Goal: Task Accomplishment & Management: Use online tool/utility

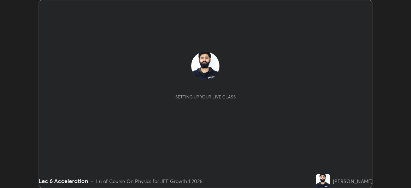
scroll to position [188, 411]
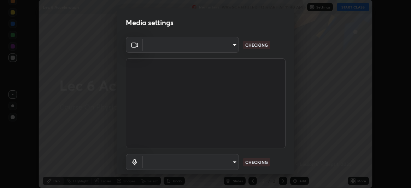
click at [355, 10] on div "Media settings ​ CHECKING ​ CHECKING 1 / 5 Next" at bounding box center [205, 94] width 411 height 188
type input "df463704efc8c3d6d82446285d3d8ad2bc58552bb9147a11c789301828a3090f"
type input "communications"
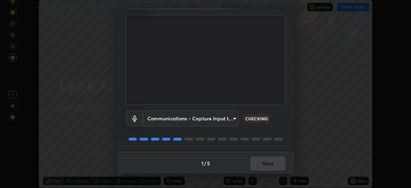
click at [262, 162] on div "1 / 5 Next" at bounding box center [205, 163] width 177 height 23
click at [256, 115] on p "CHECKING" at bounding box center [256, 118] width 23 height 6
click at [265, 162] on button "Next" at bounding box center [267, 163] width 35 height 14
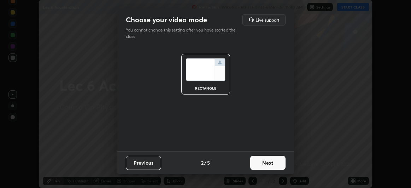
scroll to position [0, 0]
click at [265, 165] on button "Next" at bounding box center [267, 163] width 35 height 14
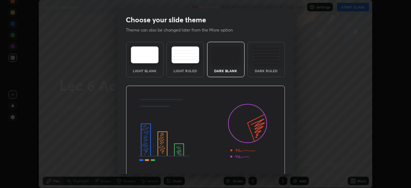
scroll to position [24, 0]
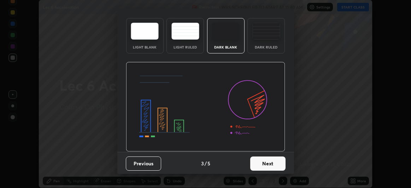
click at [261, 165] on button "Next" at bounding box center [267, 163] width 35 height 14
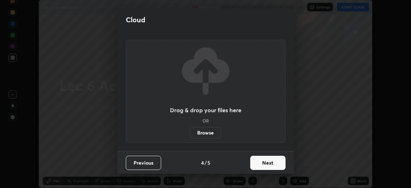
scroll to position [0, 0]
click at [263, 162] on button "Next" at bounding box center [267, 163] width 35 height 14
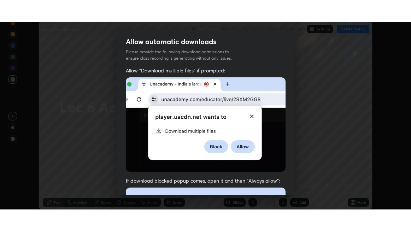
scroll to position [188, 0]
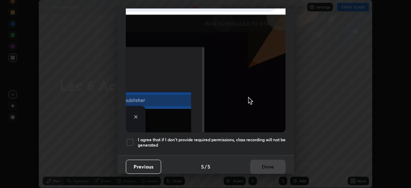
click at [130, 139] on div at bounding box center [130, 142] width 8 height 8
click at [263, 163] on button "Done" at bounding box center [267, 166] width 35 height 14
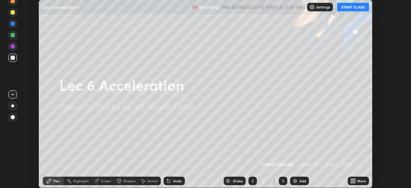
click at [357, 7] on button "START CLASS" at bounding box center [353, 7] width 32 height 8
click at [360, 179] on div "More" at bounding box center [361, 181] width 9 height 4
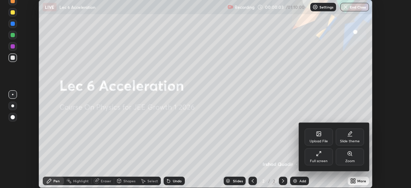
click at [318, 154] on icon at bounding box center [318, 155] width 2 height 2
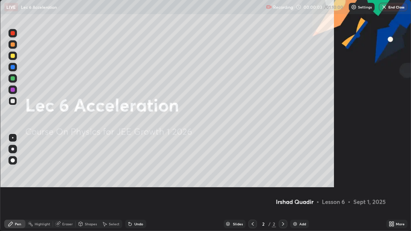
scroll to position [231, 411]
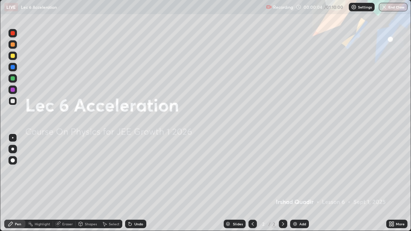
click at [295, 187] on img at bounding box center [295, 224] width 6 height 6
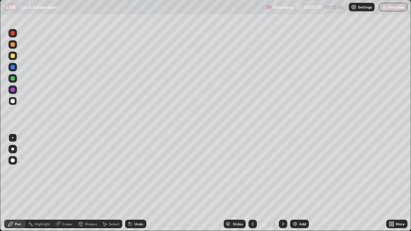
click at [397, 187] on div "More" at bounding box center [400, 224] width 9 height 4
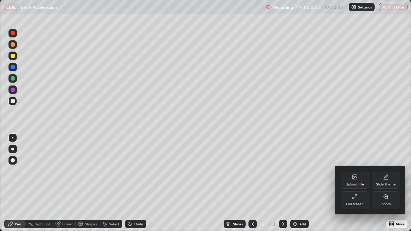
click at [383, 184] on div "Slide theme" at bounding box center [386, 185] width 20 height 4
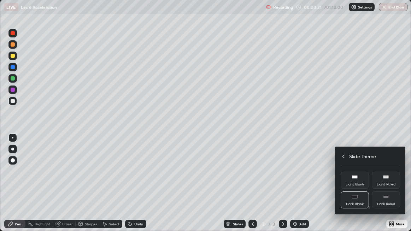
click at [384, 183] on div "Light Ruled" at bounding box center [386, 185] width 19 height 4
click at [301, 187] on div at bounding box center [205, 115] width 411 height 231
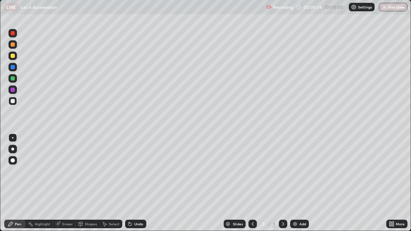
click at [301, 187] on div "Add" at bounding box center [302, 224] width 7 height 4
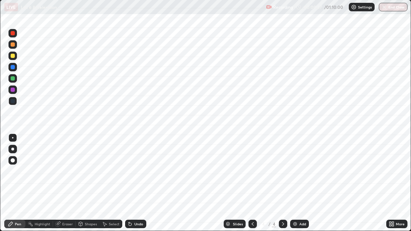
click at [395, 187] on div "More" at bounding box center [396, 224] width 21 height 8
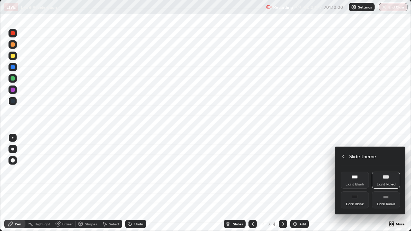
click at [253, 187] on div at bounding box center [205, 115] width 411 height 231
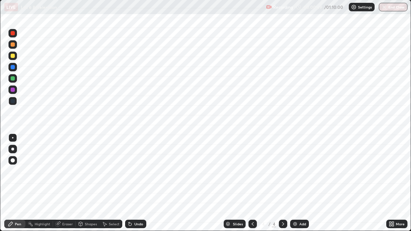
click at [397, 187] on div "More" at bounding box center [400, 224] width 9 height 4
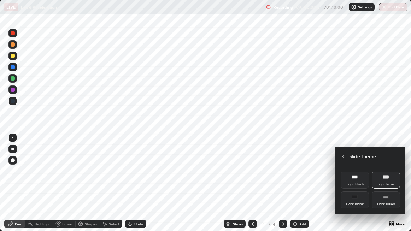
click at [385, 187] on div "Dark Ruled" at bounding box center [386, 200] width 28 height 17
click at [386, 128] on div at bounding box center [205, 115] width 411 height 231
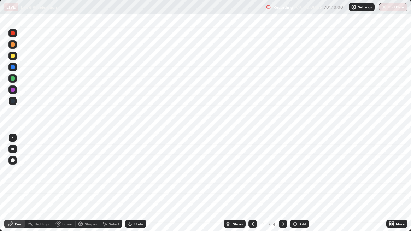
click at [298, 187] on div "Add" at bounding box center [299, 224] width 19 height 8
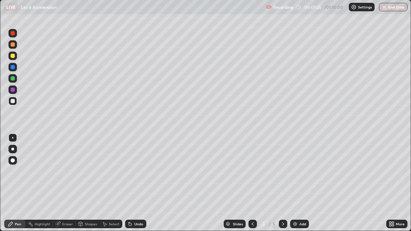
click at [89, 187] on div "Shapes" at bounding box center [88, 224] width 24 height 8
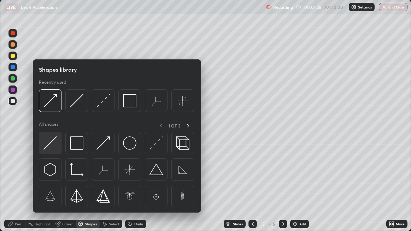
click at [51, 143] on img at bounding box center [49, 142] width 13 height 13
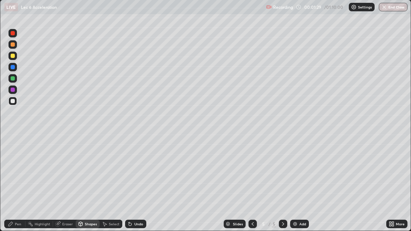
click at [15, 187] on div "Pen" at bounding box center [18, 224] width 6 height 4
click at [14, 78] on div at bounding box center [13, 78] width 4 height 4
click at [13, 56] on div at bounding box center [13, 56] width 4 height 4
click at [68, 187] on div "Eraser" at bounding box center [67, 224] width 11 height 4
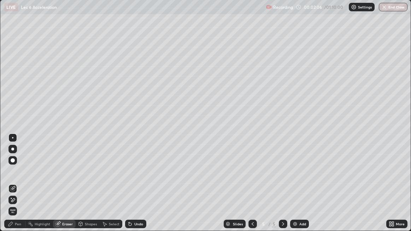
click at [20, 187] on div "Pen" at bounding box center [18, 224] width 6 height 4
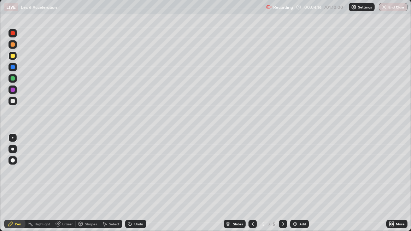
click at [12, 90] on div at bounding box center [13, 90] width 4 height 4
click at [135, 187] on div "Undo" at bounding box center [138, 224] width 9 height 4
click at [85, 187] on div "Shapes" at bounding box center [91, 224] width 12 height 4
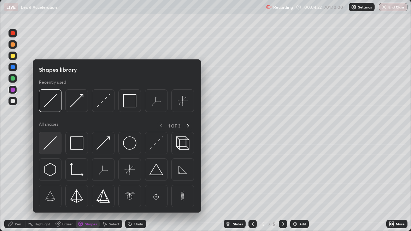
click at [51, 145] on img at bounding box center [49, 142] width 13 height 13
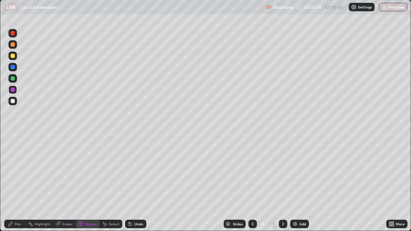
click at [19, 187] on div "Pen" at bounding box center [18, 224] width 6 height 4
click at [12, 187] on icon at bounding box center [11, 224] width 6 height 6
click at [88, 187] on div "Shapes" at bounding box center [91, 224] width 12 height 4
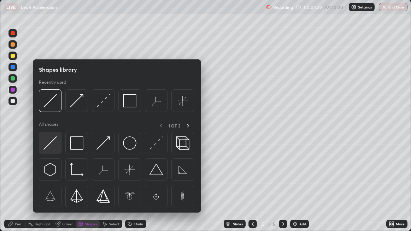
click at [46, 142] on img at bounding box center [49, 142] width 13 height 13
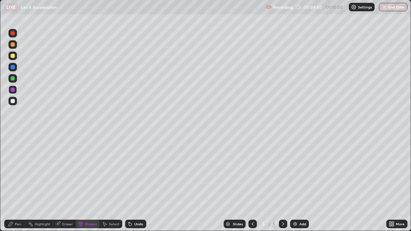
click at [13, 81] on div at bounding box center [12, 78] width 8 height 8
click at [18, 187] on div "Pen" at bounding box center [18, 224] width 6 height 4
click at [13, 55] on div at bounding box center [13, 56] width 4 height 4
click at [14, 79] on div at bounding box center [13, 78] width 4 height 4
click at [45, 187] on div "Highlight" at bounding box center [43, 224] width 16 height 4
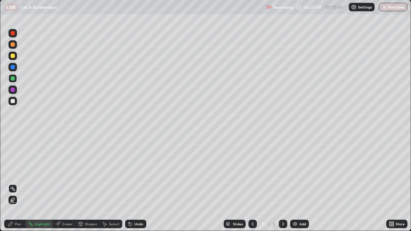
click at [39, 187] on div "Highlight" at bounding box center [43, 224] width 16 height 4
click at [89, 187] on div "Shapes" at bounding box center [91, 224] width 12 height 4
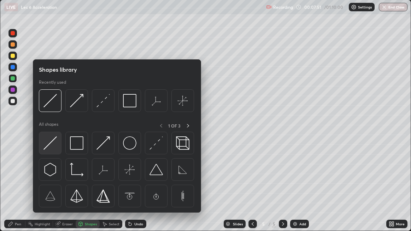
click at [51, 143] on img at bounding box center [49, 142] width 13 height 13
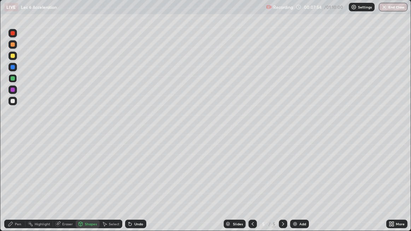
click at [18, 187] on div "Pen" at bounding box center [18, 224] width 6 height 4
click at [13, 57] on div at bounding box center [13, 56] width 4 height 4
click at [15, 55] on div at bounding box center [12, 56] width 8 height 8
click at [90, 187] on div "Shapes" at bounding box center [91, 224] width 12 height 4
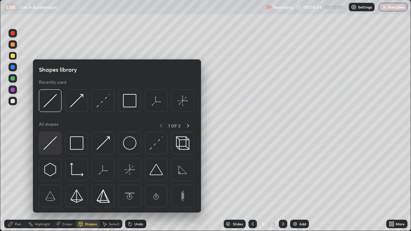
click at [49, 142] on img at bounding box center [49, 142] width 13 height 13
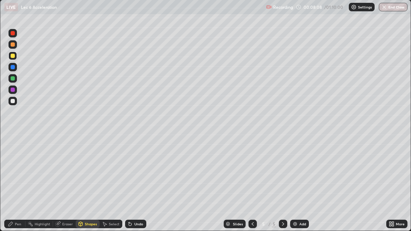
click at [20, 187] on div "Pen" at bounding box center [18, 224] width 6 height 4
click at [89, 187] on div "Shapes" at bounding box center [91, 224] width 12 height 4
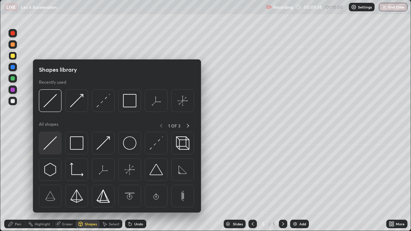
click at [49, 146] on img at bounding box center [49, 142] width 13 height 13
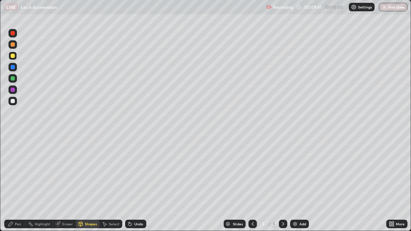
click at [18, 187] on div "Pen" at bounding box center [18, 224] width 6 height 4
click at [14, 78] on div at bounding box center [13, 78] width 4 height 4
click at [86, 187] on div "Shapes" at bounding box center [91, 224] width 12 height 4
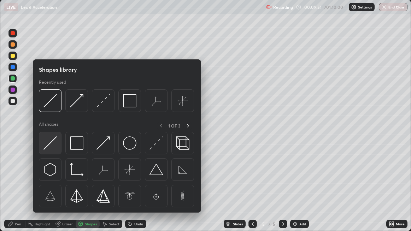
click at [51, 146] on img at bounding box center [49, 142] width 13 height 13
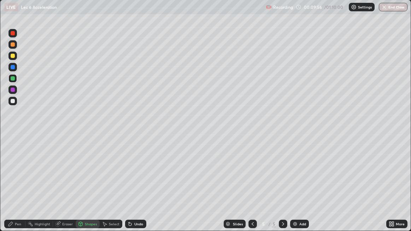
click at [22, 187] on div "Pen" at bounding box center [14, 224] width 21 height 8
click at [298, 187] on div "Add" at bounding box center [299, 224] width 19 height 8
click at [91, 187] on div "Shapes" at bounding box center [91, 224] width 12 height 4
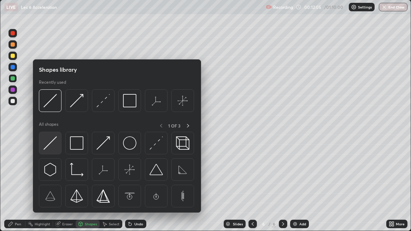
click at [51, 144] on img at bounding box center [49, 142] width 13 height 13
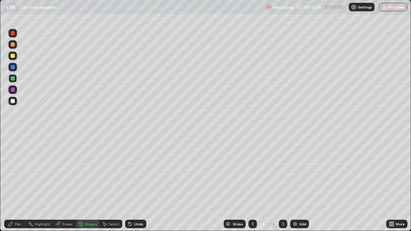
click at [18, 187] on div "Pen" at bounding box center [18, 224] width 6 height 4
click at [88, 187] on div "Shapes" at bounding box center [91, 224] width 12 height 4
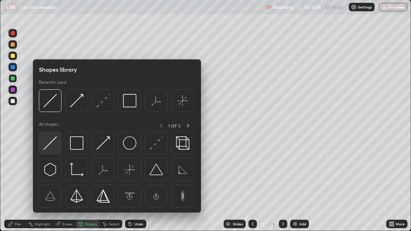
click at [48, 147] on img at bounding box center [49, 142] width 13 height 13
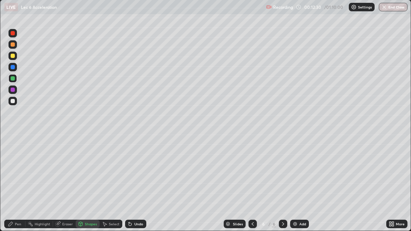
click at [21, 187] on div "Pen" at bounding box center [14, 224] width 21 height 8
click at [61, 187] on div "Eraser" at bounding box center [64, 224] width 23 height 8
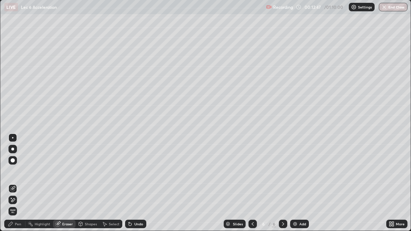
click at [20, 187] on div "Pen" at bounding box center [18, 224] width 6 height 4
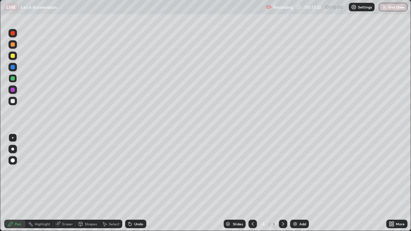
click at [91, 187] on div "Shapes" at bounding box center [91, 224] width 12 height 4
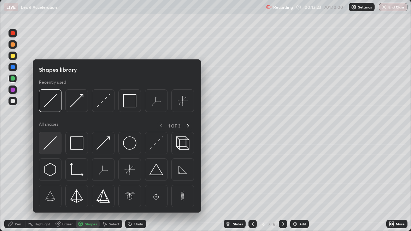
click at [51, 143] on img at bounding box center [49, 142] width 13 height 13
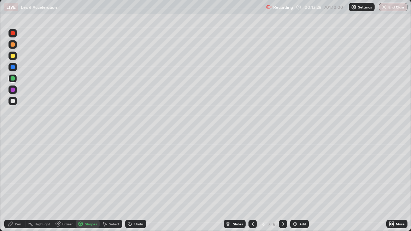
click at [17, 187] on div "Pen" at bounding box center [18, 224] width 6 height 4
click at [15, 187] on div "Pen" at bounding box center [18, 224] width 6 height 4
click at [13, 58] on div at bounding box center [12, 56] width 8 height 8
click at [10, 55] on div at bounding box center [12, 56] width 8 height 8
click at [137, 187] on div "Undo" at bounding box center [138, 224] width 9 height 4
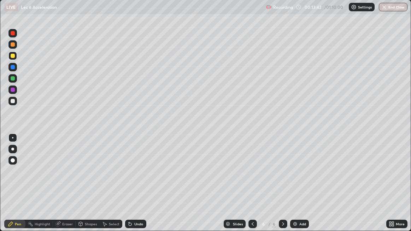
click at [86, 187] on div "Shapes" at bounding box center [91, 224] width 12 height 4
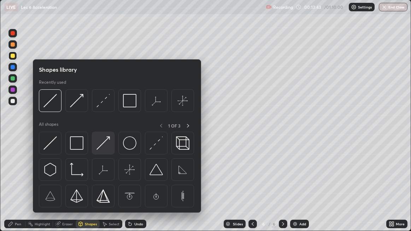
click at [100, 147] on img at bounding box center [102, 142] width 13 height 13
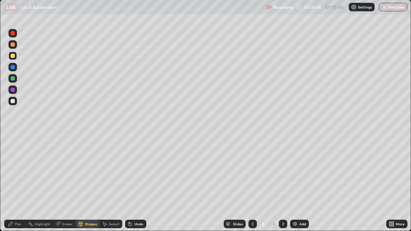
click at [135, 187] on div "Undo" at bounding box center [138, 224] width 9 height 4
click at [17, 187] on div "Pen" at bounding box center [18, 224] width 6 height 4
click at [69, 187] on div "Eraser" at bounding box center [67, 224] width 11 height 4
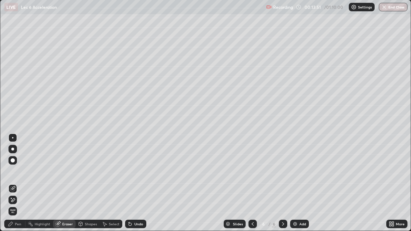
click at [86, 187] on div "Shapes" at bounding box center [91, 224] width 12 height 4
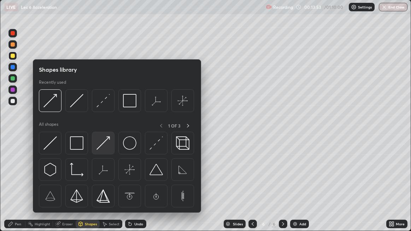
click at [101, 145] on img at bounding box center [102, 142] width 13 height 13
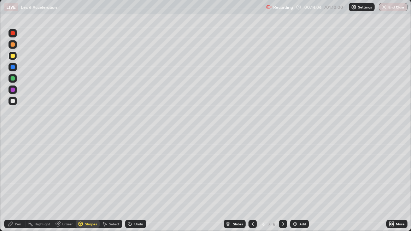
click at [141, 187] on div "Undo" at bounding box center [138, 224] width 9 height 4
click at [19, 187] on div "Pen" at bounding box center [18, 224] width 6 height 4
click at [297, 187] on img at bounding box center [295, 224] width 6 height 6
click at [90, 187] on div "Shapes" at bounding box center [91, 224] width 12 height 4
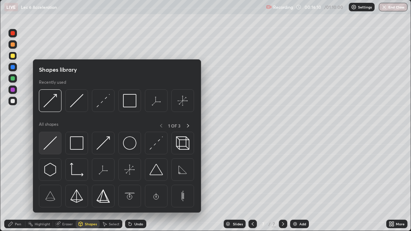
click at [50, 145] on img at bounding box center [49, 142] width 13 height 13
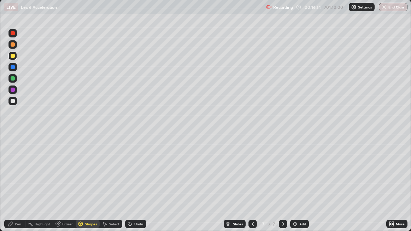
click at [18, 187] on div "Pen" at bounding box center [18, 224] width 6 height 4
click at [12, 78] on div at bounding box center [13, 78] width 4 height 4
click at [13, 58] on div at bounding box center [13, 56] width 4 height 4
click at [87, 187] on div "Shapes" at bounding box center [91, 224] width 12 height 4
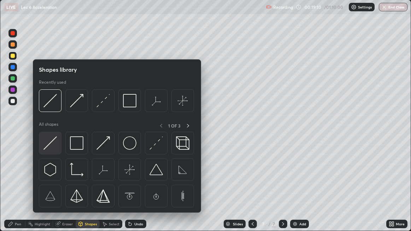
click at [51, 140] on img at bounding box center [49, 142] width 13 height 13
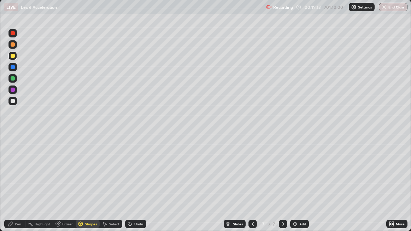
click at [14, 187] on div "Pen" at bounding box center [14, 224] width 21 height 8
click at [67, 187] on div "Eraser" at bounding box center [67, 224] width 11 height 4
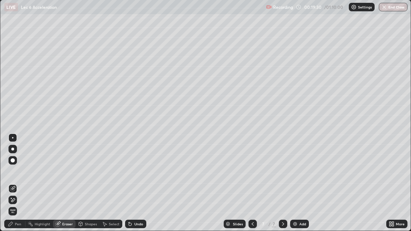
click at [20, 187] on div "Pen" at bounding box center [18, 224] width 6 height 4
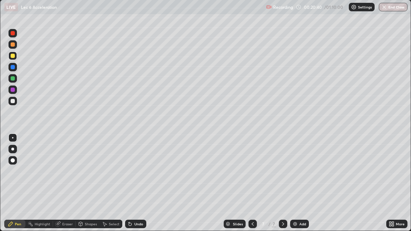
click at [88, 187] on div "Shapes" at bounding box center [91, 224] width 12 height 4
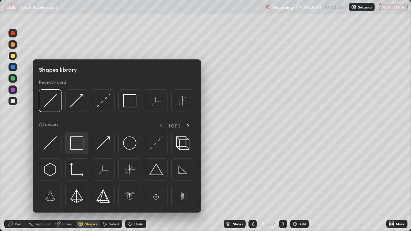
click at [76, 145] on img at bounding box center [76, 142] width 13 height 13
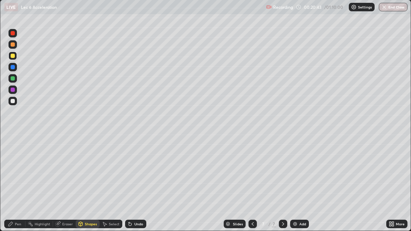
click at [23, 187] on div "Pen" at bounding box center [14, 224] width 21 height 8
click at [91, 187] on div "Shapes" at bounding box center [91, 224] width 12 height 4
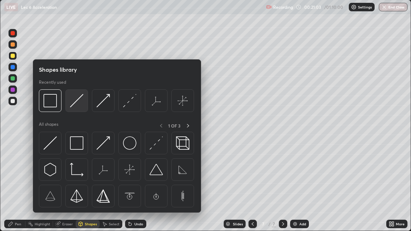
click at [77, 101] on img at bounding box center [76, 100] width 13 height 13
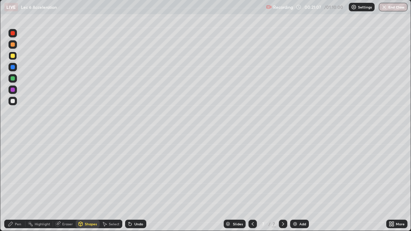
click at [17, 187] on div "Pen" at bounding box center [14, 224] width 21 height 8
click at [69, 187] on div "Eraser" at bounding box center [67, 224] width 11 height 4
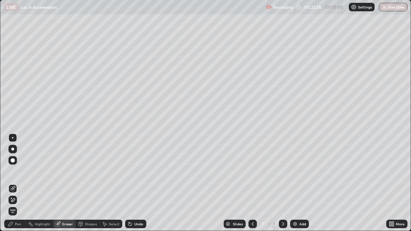
click at [18, 187] on div "Pen" at bounding box center [14, 224] width 21 height 8
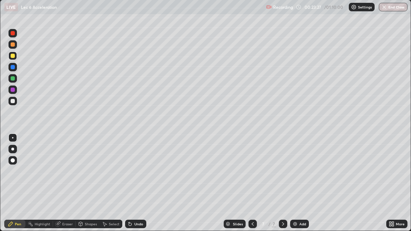
click at [87, 187] on div "Shapes" at bounding box center [88, 224] width 24 height 8
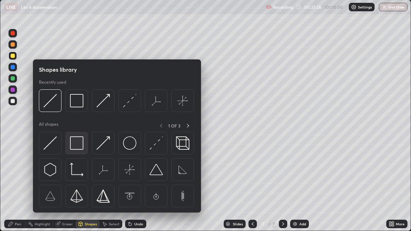
click at [76, 145] on img at bounding box center [76, 142] width 13 height 13
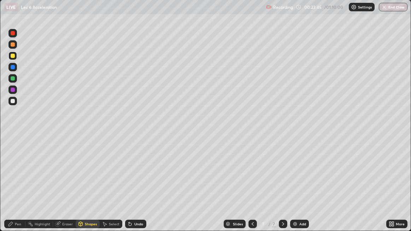
click at [61, 187] on div "Eraser" at bounding box center [64, 224] width 23 height 8
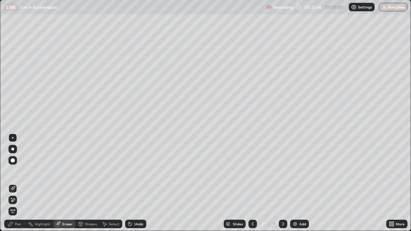
click at [17, 187] on div "Pen" at bounding box center [18, 224] width 6 height 4
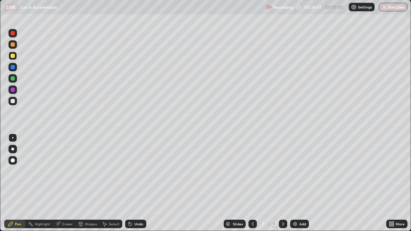
click at [88, 187] on div "Shapes" at bounding box center [91, 224] width 12 height 4
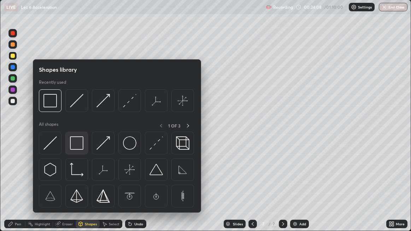
click at [77, 146] on img at bounding box center [76, 142] width 13 height 13
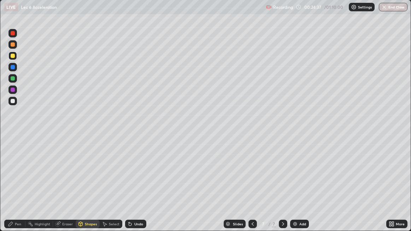
click at [135, 187] on div "Undo" at bounding box center [134, 224] width 24 height 14
click at [17, 187] on div "Pen" at bounding box center [18, 224] width 6 height 4
click at [89, 187] on div "Shapes" at bounding box center [91, 224] width 12 height 4
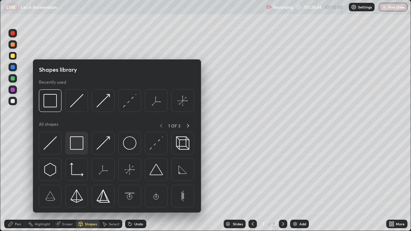
click at [79, 145] on img at bounding box center [76, 142] width 13 height 13
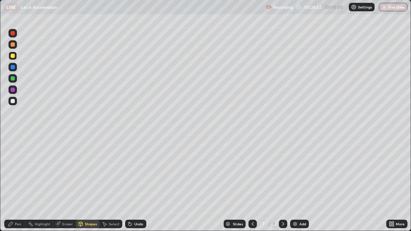
click at [89, 187] on div "Shapes" at bounding box center [91, 224] width 12 height 4
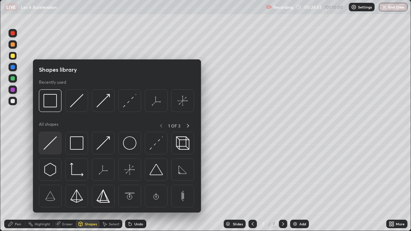
click at [51, 144] on img at bounding box center [49, 142] width 13 height 13
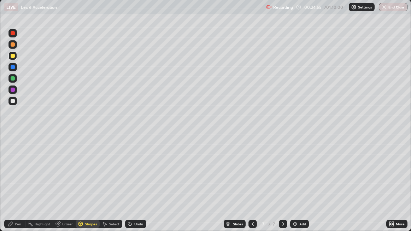
click at [16, 187] on div "Pen" at bounding box center [18, 224] width 6 height 4
click at [12, 80] on div at bounding box center [13, 78] width 4 height 4
click at [68, 187] on div "Eraser" at bounding box center [67, 224] width 11 height 4
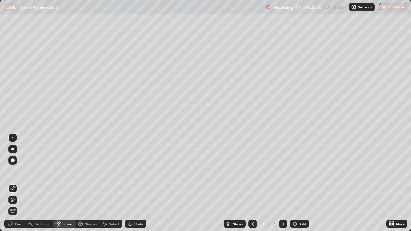
click at [17, 187] on div "Pen" at bounding box center [14, 224] width 21 height 8
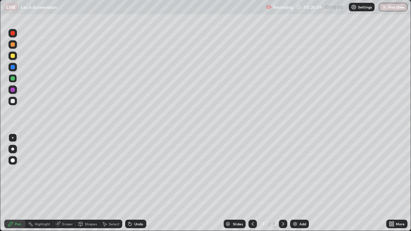
click at [87, 187] on div "Shapes" at bounding box center [91, 224] width 12 height 4
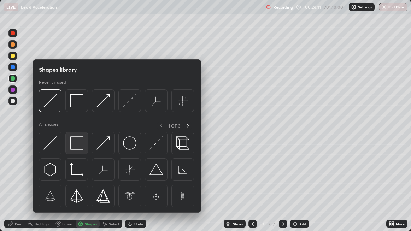
click at [75, 146] on img at bounding box center [76, 142] width 13 height 13
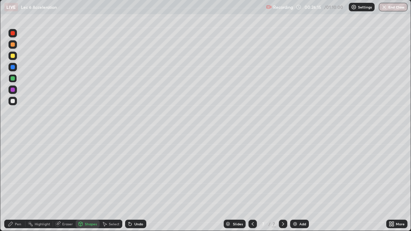
click at [16, 187] on div "Pen" at bounding box center [18, 224] width 6 height 4
click at [11, 79] on div at bounding box center [13, 78] width 4 height 4
click at [253, 187] on icon at bounding box center [253, 224] width 6 height 6
click at [251, 187] on icon at bounding box center [253, 224] width 6 height 6
click at [285, 187] on icon at bounding box center [283, 224] width 6 height 6
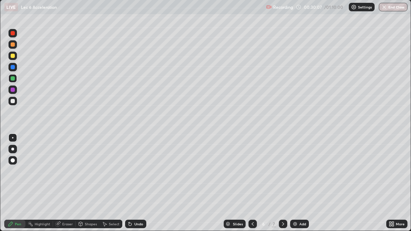
click at [286, 187] on div at bounding box center [283, 224] width 8 height 8
click at [302, 187] on div "Add" at bounding box center [299, 224] width 19 height 8
click at [250, 187] on icon at bounding box center [253, 224] width 6 height 6
click at [297, 187] on div "Add" at bounding box center [299, 224] width 19 height 8
click at [251, 187] on icon at bounding box center [253, 224] width 6 height 6
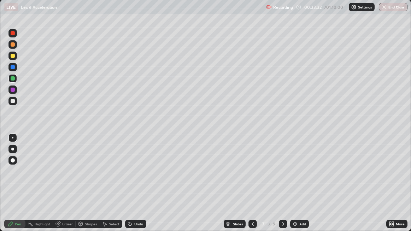
click at [298, 187] on div "Add" at bounding box center [299, 224] width 19 height 8
click at [89, 187] on div "Shapes" at bounding box center [88, 224] width 24 height 8
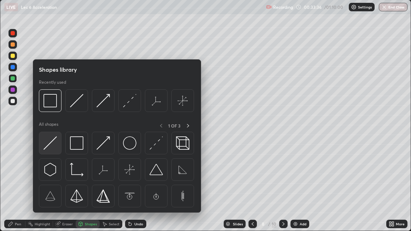
click at [52, 140] on img at bounding box center [49, 142] width 13 height 13
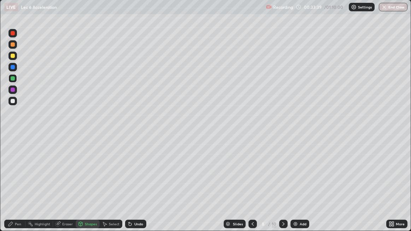
click at [17, 187] on div "Pen" at bounding box center [18, 224] width 6 height 4
click at [87, 187] on div "Shapes" at bounding box center [91, 224] width 12 height 4
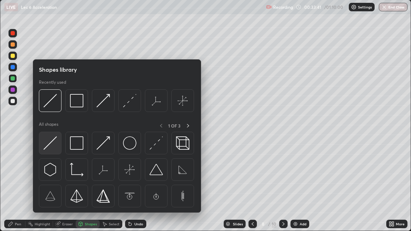
click at [52, 140] on img at bounding box center [49, 142] width 13 height 13
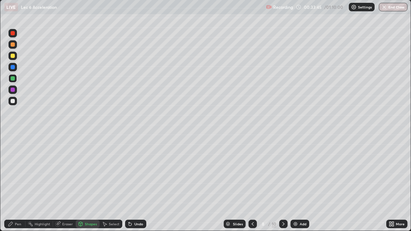
click at [19, 187] on div "Pen" at bounding box center [18, 224] width 6 height 4
click at [83, 187] on div "Shapes" at bounding box center [88, 224] width 24 height 8
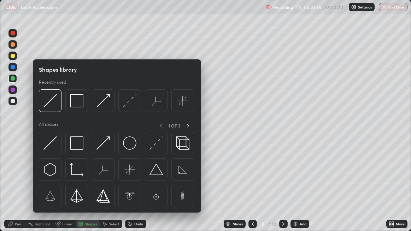
click at [12, 56] on div at bounding box center [13, 56] width 4 height 4
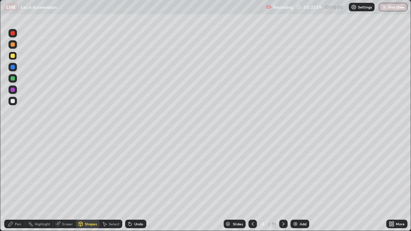
click at [83, 187] on div "Shapes" at bounding box center [88, 224] width 24 height 8
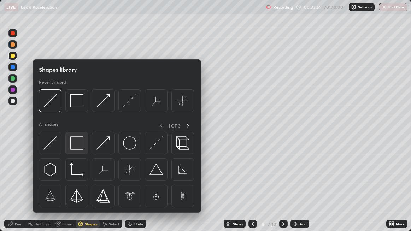
click at [75, 145] on img at bounding box center [76, 142] width 13 height 13
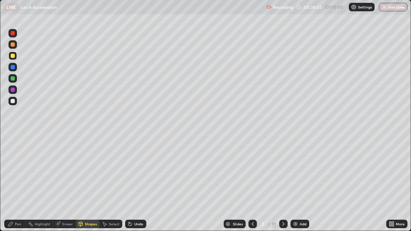
click at [18, 187] on div "Pen" at bounding box center [18, 224] width 6 height 4
click at [88, 187] on div "Shapes" at bounding box center [91, 224] width 12 height 4
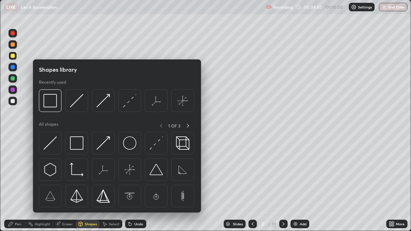
click at [112, 187] on div "Select" at bounding box center [114, 224] width 11 height 4
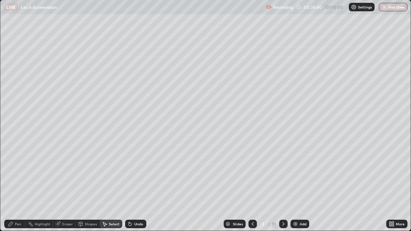
click at [124, 187] on div "0 ° Undo Copy Duplicate Duplicate to new slide Delete" at bounding box center [205, 115] width 411 height 231
click at [120, 187] on div "0 ° Undo Copy Duplicate Duplicate to new slide Delete" at bounding box center [205, 115] width 411 height 231
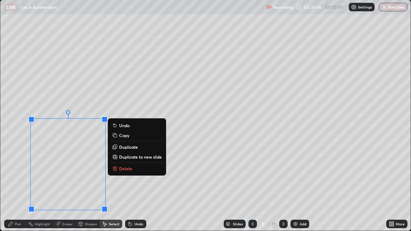
click at [123, 142] on div "0 ° Undo Copy Duplicate Duplicate to new slide Delete" at bounding box center [205, 115] width 411 height 231
click at [11, 147] on div "Erase all" at bounding box center [12, 115] width 17 height 203
click at [11, 139] on div "Erase all" at bounding box center [12, 115] width 17 height 203
click at [114, 187] on div "0 ° Undo Copy Duplicate Duplicate to new slide Delete" at bounding box center [205, 115] width 411 height 231
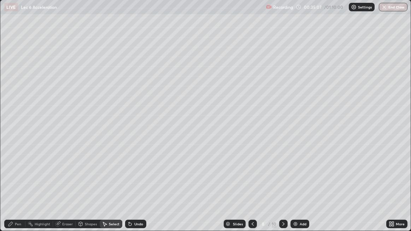
click at [90, 187] on div "Shapes" at bounding box center [91, 224] width 12 height 4
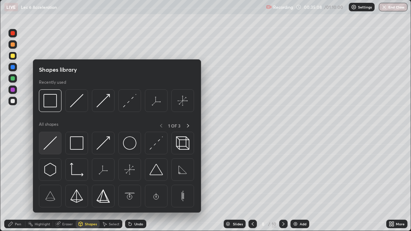
click at [53, 143] on img at bounding box center [49, 142] width 13 height 13
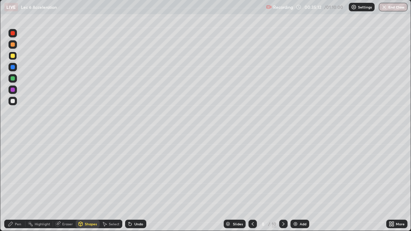
click at [18, 187] on div "Pen" at bounding box center [14, 224] width 21 height 8
click at [87, 187] on div "Shapes" at bounding box center [91, 224] width 12 height 4
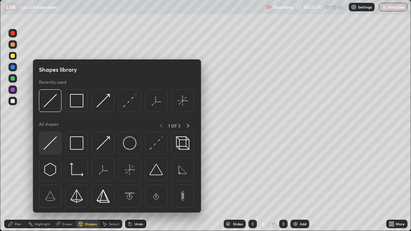
click at [52, 143] on img at bounding box center [49, 142] width 13 height 13
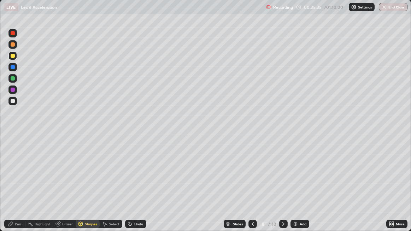
click at [90, 187] on div "Shapes" at bounding box center [91, 224] width 12 height 4
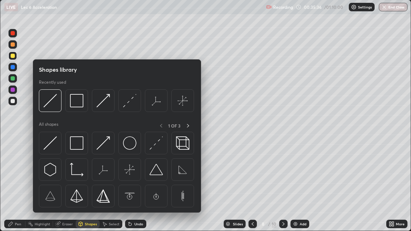
click at [15, 77] on div at bounding box center [12, 78] width 8 height 8
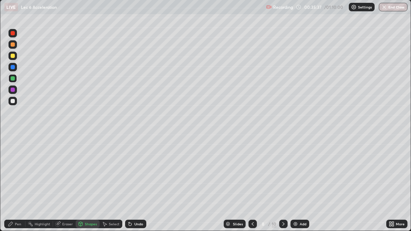
click at [87, 187] on div "Shapes" at bounding box center [91, 224] width 12 height 4
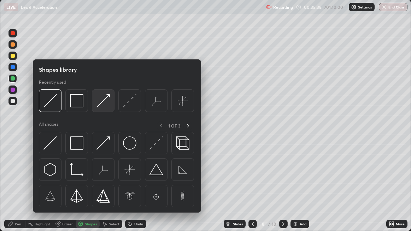
click at [104, 101] on img at bounding box center [102, 100] width 13 height 13
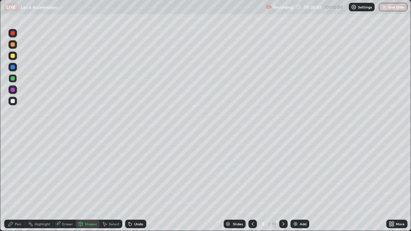
click at [20, 187] on div "Pen" at bounding box center [18, 224] width 6 height 4
click at [13, 79] on div at bounding box center [13, 78] width 4 height 4
click at [86, 187] on div "Shapes" at bounding box center [91, 224] width 12 height 4
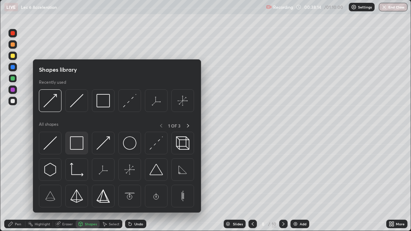
click at [75, 146] on img at bounding box center [76, 142] width 13 height 13
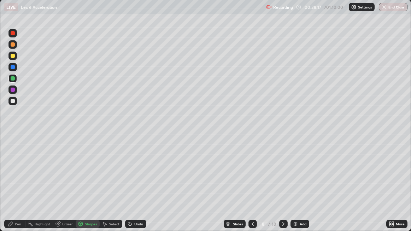
click at [24, 187] on div "Pen" at bounding box center [14, 224] width 21 height 8
click at [86, 187] on div "Shapes" at bounding box center [88, 224] width 24 height 8
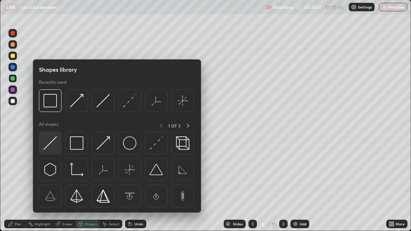
click at [49, 143] on img at bounding box center [49, 142] width 13 height 13
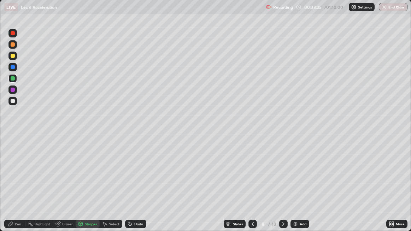
click at [17, 187] on div "Pen" at bounding box center [18, 224] width 6 height 4
click at [41, 187] on div "Highlight" at bounding box center [43, 224] width 16 height 4
click at [18, 187] on div "Pen" at bounding box center [18, 224] width 6 height 4
click at [303, 187] on div "Add" at bounding box center [303, 224] width 7 height 4
click at [253, 187] on icon at bounding box center [253, 224] width 6 height 6
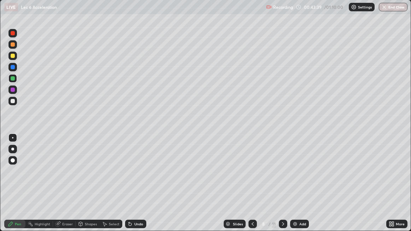
click at [295, 187] on img at bounding box center [295, 224] width 6 height 6
click at [87, 187] on div "Shapes" at bounding box center [91, 224] width 12 height 4
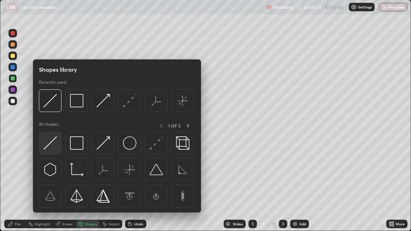
click at [53, 146] on img at bounding box center [49, 142] width 13 height 13
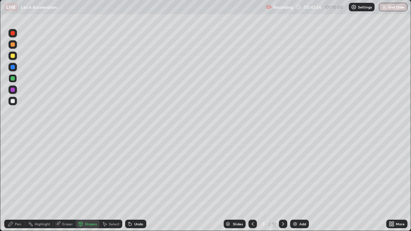
click at [17, 187] on div "Pen" at bounding box center [18, 224] width 6 height 4
click at [88, 187] on div "Shapes" at bounding box center [91, 224] width 12 height 4
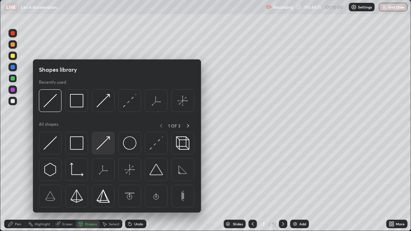
click at [102, 143] on img at bounding box center [102, 142] width 13 height 13
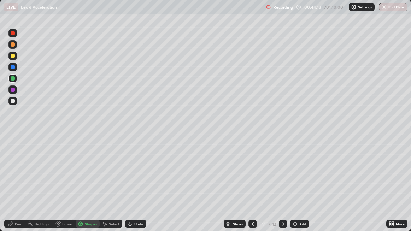
click at [13, 58] on div at bounding box center [13, 56] width 4 height 4
click at [137, 187] on div "Undo" at bounding box center [138, 224] width 9 height 4
click at [19, 187] on div "Pen" at bounding box center [18, 224] width 6 height 4
click at [86, 187] on div "Shapes" at bounding box center [88, 224] width 24 height 8
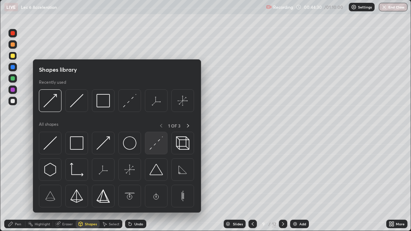
click at [154, 147] on img at bounding box center [156, 142] width 13 height 13
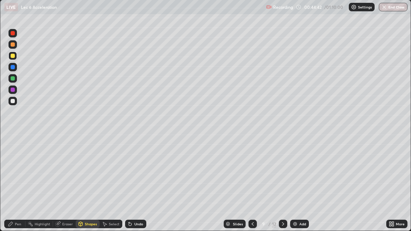
click at [19, 187] on div "Pen" at bounding box center [18, 224] width 6 height 4
click at [12, 81] on div at bounding box center [12, 78] width 8 height 8
click at [85, 187] on div "Shapes" at bounding box center [91, 224] width 12 height 4
click at [137, 187] on div "Undo" at bounding box center [138, 224] width 9 height 4
click at [67, 187] on div "Eraser" at bounding box center [67, 224] width 11 height 4
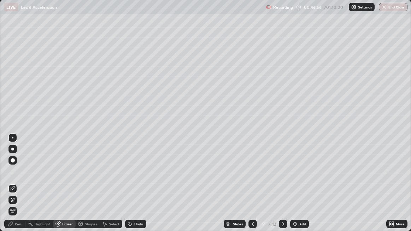
click at [20, 187] on div "Pen" at bounding box center [18, 224] width 6 height 4
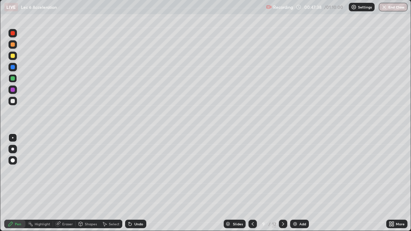
click at [87, 187] on div "Shapes" at bounding box center [91, 224] width 12 height 4
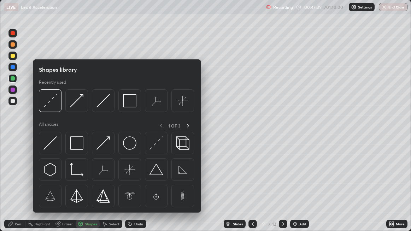
click at [67, 187] on div "Eraser" at bounding box center [67, 224] width 11 height 4
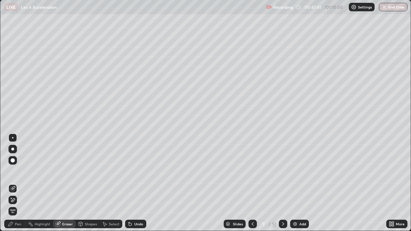
click at [21, 187] on div "Pen" at bounding box center [14, 224] width 21 height 8
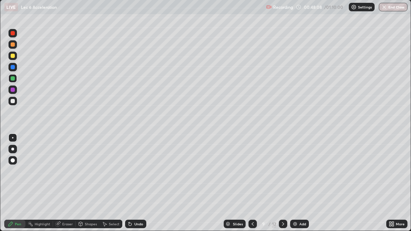
click at [81, 187] on icon at bounding box center [80, 224] width 4 height 4
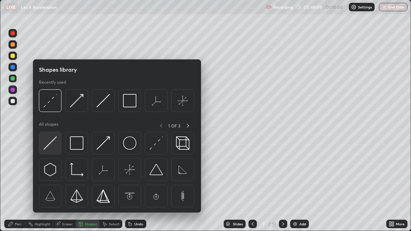
click at [52, 141] on img at bounding box center [49, 142] width 13 height 13
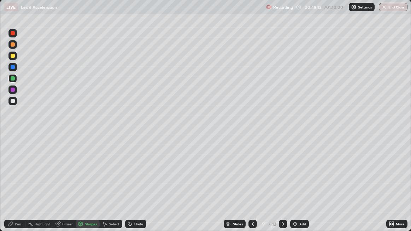
click at [18, 187] on div "Pen" at bounding box center [18, 224] width 6 height 4
click at [66, 187] on div "Eraser" at bounding box center [67, 224] width 11 height 4
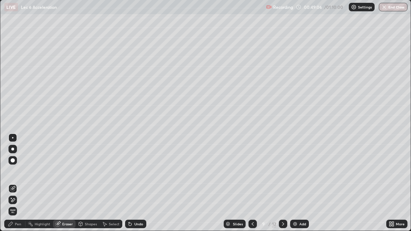
click at [21, 187] on div "Pen" at bounding box center [14, 224] width 21 height 8
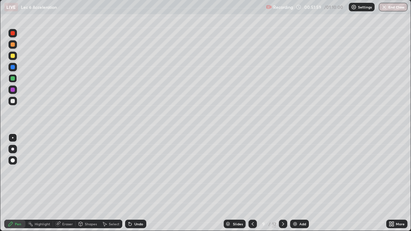
click at [299, 187] on div "Add" at bounding box center [299, 224] width 19 height 8
click at [13, 57] on div at bounding box center [13, 56] width 4 height 4
click at [13, 78] on div at bounding box center [13, 78] width 4 height 4
click at [89, 187] on div "Shapes" at bounding box center [91, 224] width 12 height 4
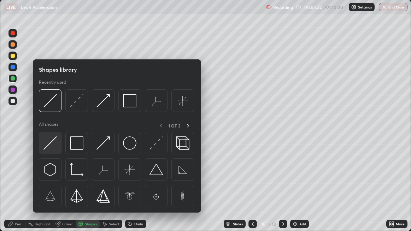
click at [48, 145] on img at bounding box center [49, 142] width 13 height 13
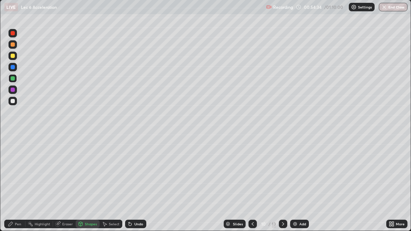
click at [17, 187] on div "Pen" at bounding box center [18, 224] width 6 height 4
click at [66, 187] on div "Eraser" at bounding box center [67, 224] width 11 height 4
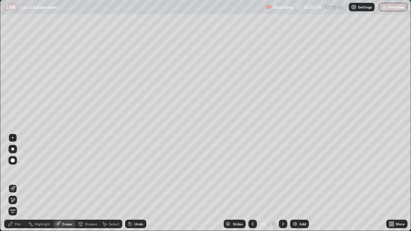
click at [20, 187] on div "Pen" at bounding box center [18, 224] width 6 height 4
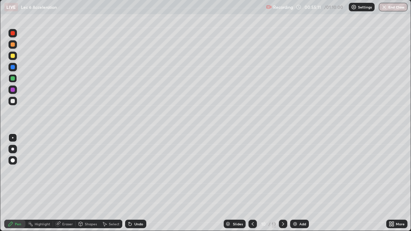
click at [68, 187] on div "Eraser" at bounding box center [67, 224] width 11 height 4
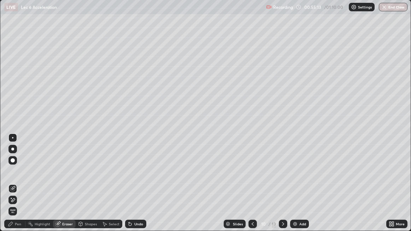
click at [18, 187] on div "Pen" at bounding box center [18, 224] width 6 height 4
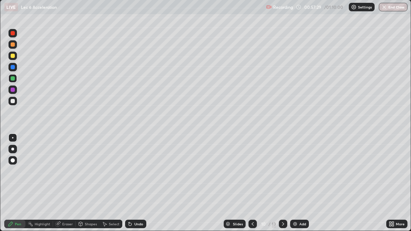
click at [299, 187] on div "Add" at bounding box center [299, 224] width 19 height 8
click at [13, 58] on div at bounding box center [12, 56] width 8 height 8
click at [65, 187] on div "Eraser" at bounding box center [67, 224] width 11 height 4
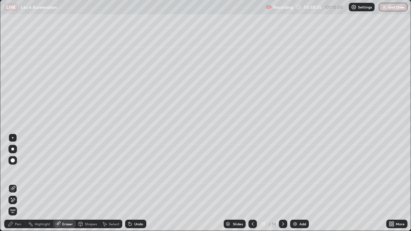
click at [16, 187] on div "Pen" at bounding box center [18, 224] width 6 height 4
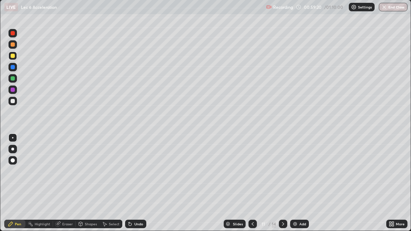
click at [67, 187] on div "Eraser" at bounding box center [67, 224] width 11 height 4
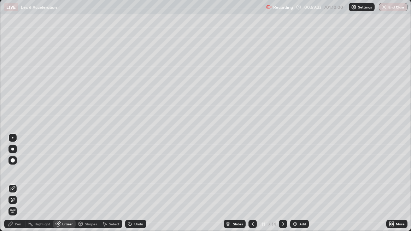
click at [18, 187] on div "Pen" at bounding box center [18, 224] width 6 height 4
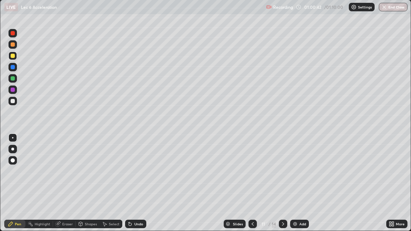
click at [14, 80] on div at bounding box center [13, 78] width 4 height 4
click at [108, 187] on div "Select" at bounding box center [111, 224] width 23 height 8
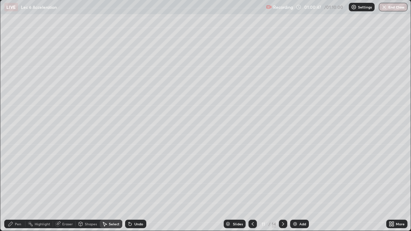
click at [67, 187] on div "Eraser" at bounding box center [64, 224] width 23 height 8
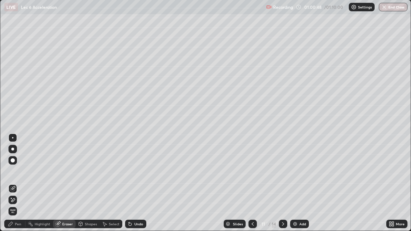
click at [87, 187] on div "Shapes" at bounding box center [91, 224] width 12 height 4
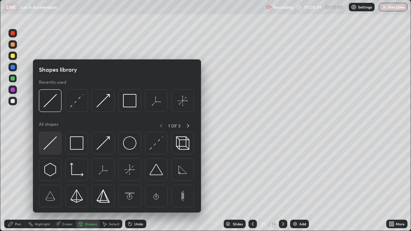
click at [48, 146] on img at bounding box center [49, 142] width 13 height 13
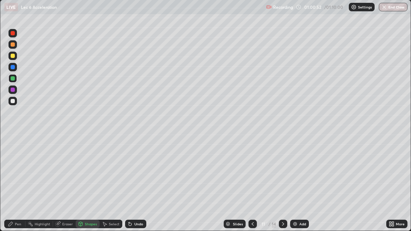
click at [21, 187] on div "Pen" at bounding box center [18, 224] width 6 height 4
click at [86, 187] on div "Shapes" at bounding box center [91, 224] width 12 height 4
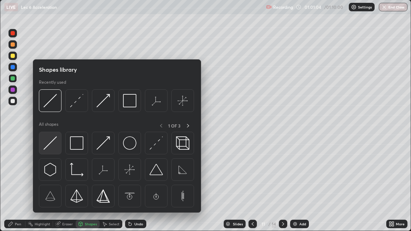
click at [52, 142] on img at bounding box center [49, 142] width 13 height 13
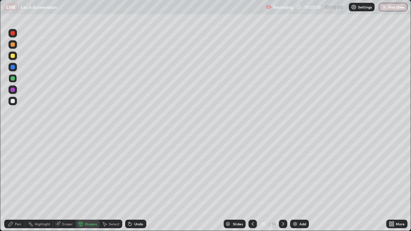
click at [19, 187] on div "Pen" at bounding box center [18, 224] width 6 height 4
click at [68, 187] on div "Eraser" at bounding box center [67, 224] width 11 height 4
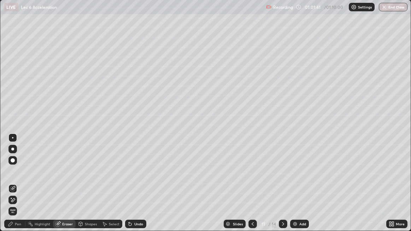
click at [21, 187] on div "Pen" at bounding box center [18, 224] width 6 height 4
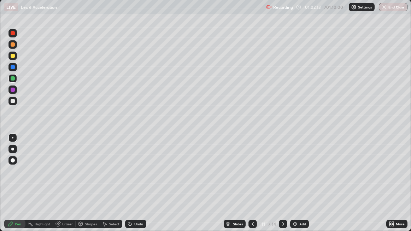
click at [89, 187] on div "Shapes" at bounding box center [88, 224] width 24 height 8
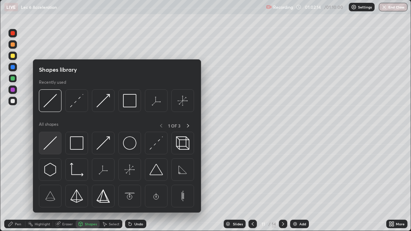
click at [51, 144] on img at bounding box center [49, 142] width 13 height 13
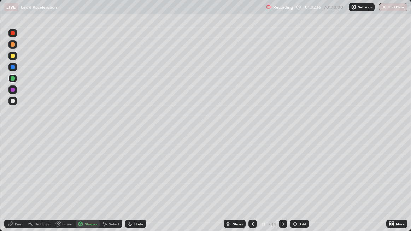
click at [18, 187] on div "Pen" at bounding box center [14, 224] width 21 height 8
click at [86, 187] on div "Shapes" at bounding box center [91, 224] width 12 height 4
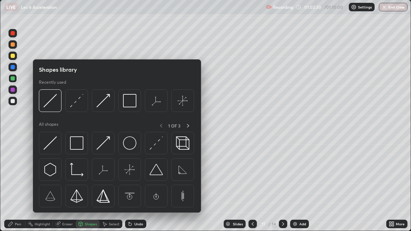
click at [13, 58] on div at bounding box center [13, 56] width 4 height 4
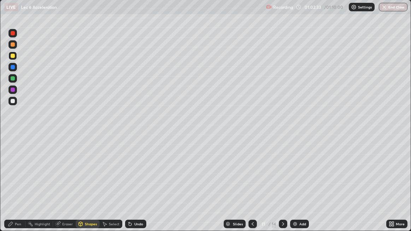
click at [20, 187] on div "Pen" at bounding box center [18, 224] width 6 height 4
click at [67, 187] on div "Eraser" at bounding box center [67, 224] width 11 height 4
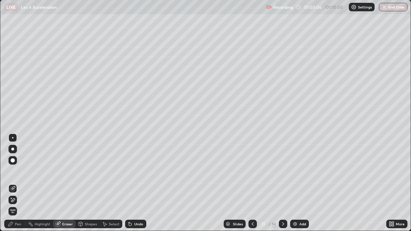
click at [17, 187] on div "Pen" at bounding box center [18, 224] width 6 height 4
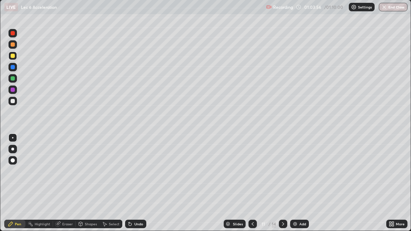
click at [65, 187] on div "Eraser" at bounding box center [67, 224] width 11 height 4
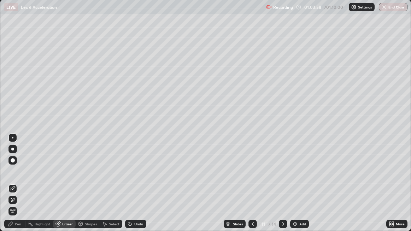
click at [18, 187] on div "Pen" at bounding box center [14, 224] width 21 height 8
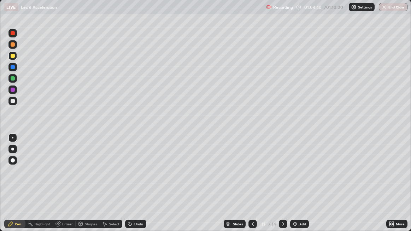
click at [68, 187] on div "Eraser" at bounding box center [67, 224] width 11 height 4
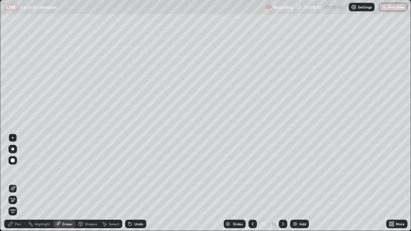
click at [18, 187] on div "Pen" at bounding box center [18, 224] width 6 height 4
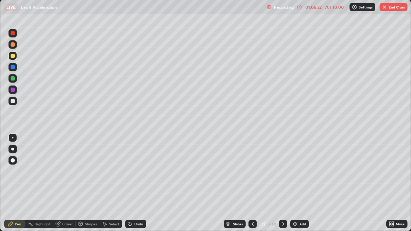
click at [67, 187] on div "Eraser" at bounding box center [67, 224] width 11 height 4
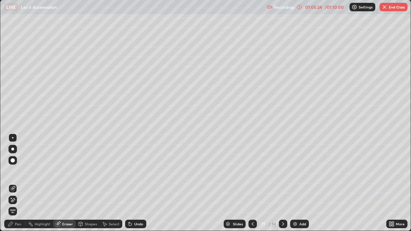
click at [19, 187] on div "Pen" at bounding box center [18, 224] width 6 height 4
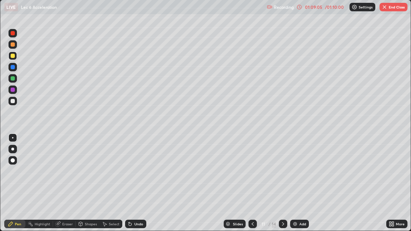
click at [397, 10] on button "End Class" at bounding box center [394, 7] width 28 height 8
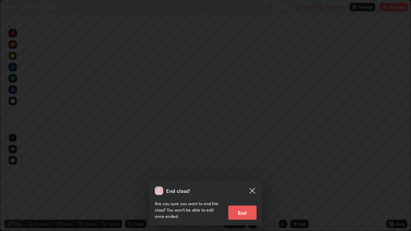
click at [395, 8] on div "End class? Are you sure you want to end the class? You won’t be able to edit on…" at bounding box center [205, 115] width 411 height 231
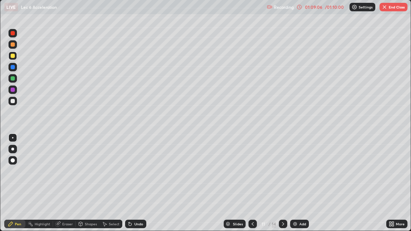
click at [396, 10] on button "End Class" at bounding box center [394, 7] width 28 height 8
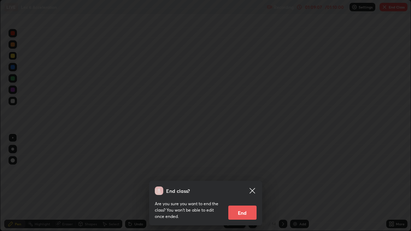
click at [247, 187] on button "End" at bounding box center [242, 213] width 28 height 14
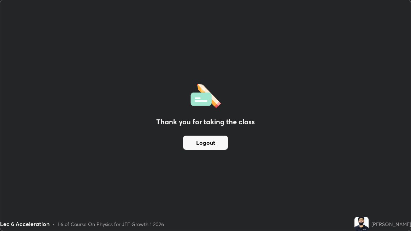
click at [218, 145] on button "Logout" at bounding box center [205, 143] width 45 height 14
click at [222, 146] on button "Logout" at bounding box center [205, 143] width 45 height 14
click at [222, 145] on button "Logout" at bounding box center [205, 143] width 45 height 14
click at [217, 146] on button "Logout" at bounding box center [205, 143] width 45 height 14
